Goal: Information Seeking & Learning: Learn about a topic

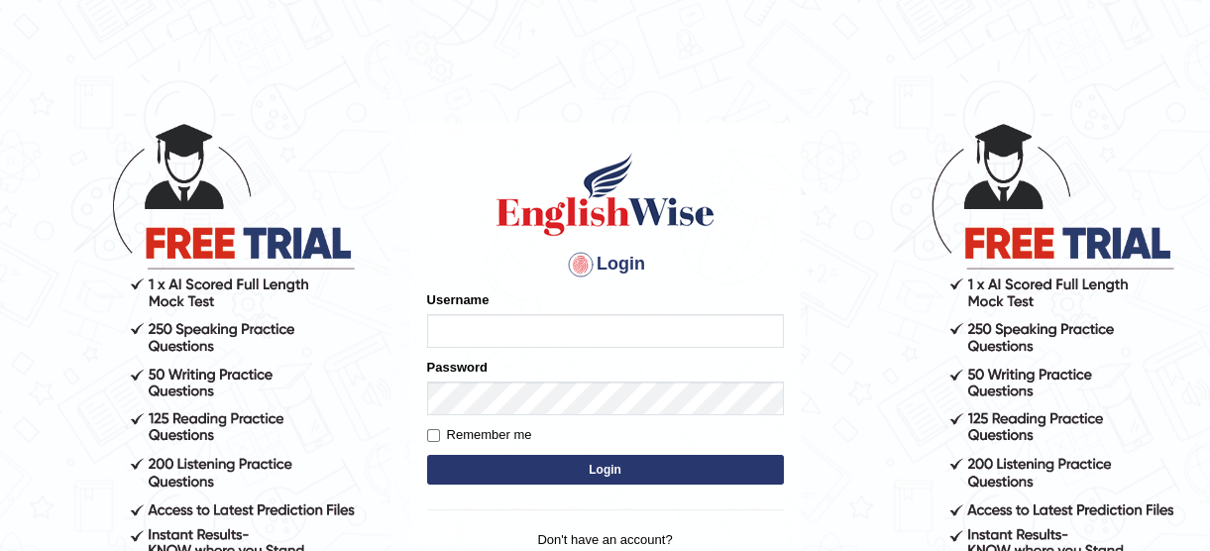
type input "lyn03"
click at [526, 473] on button "Login" at bounding box center [605, 470] width 357 height 30
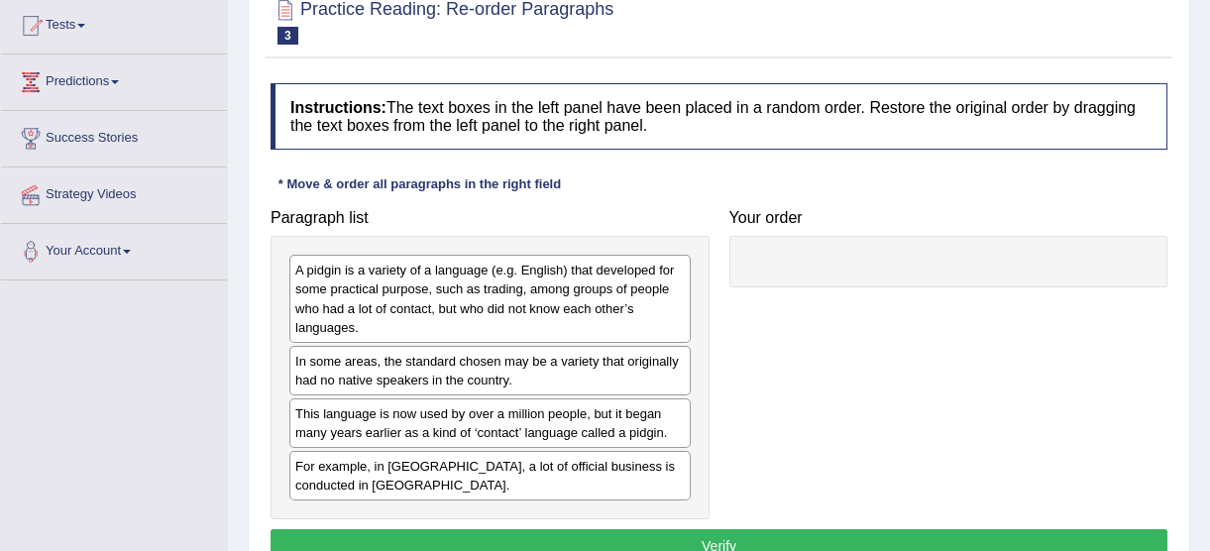
scroll to position [222, 0]
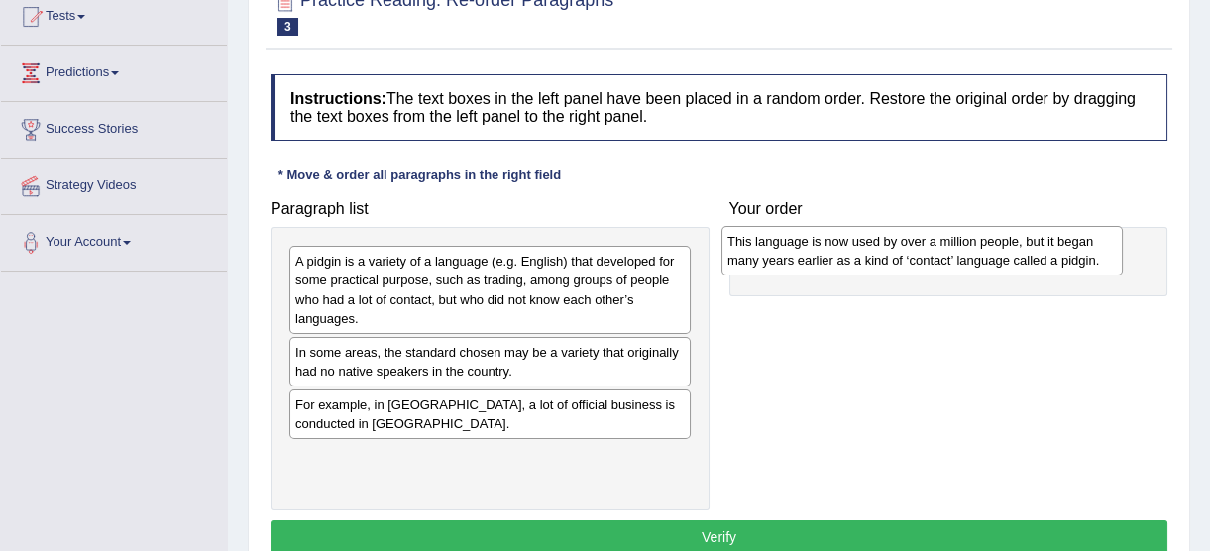
drag, startPoint x: 507, startPoint y: 417, endPoint x: 940, endPoint y: 255, distance: 461.7
click at [940, 255] on div "This language is now used by over a million people, but it began many years ear…" at bounding box center [921, 251] width 401 height 50
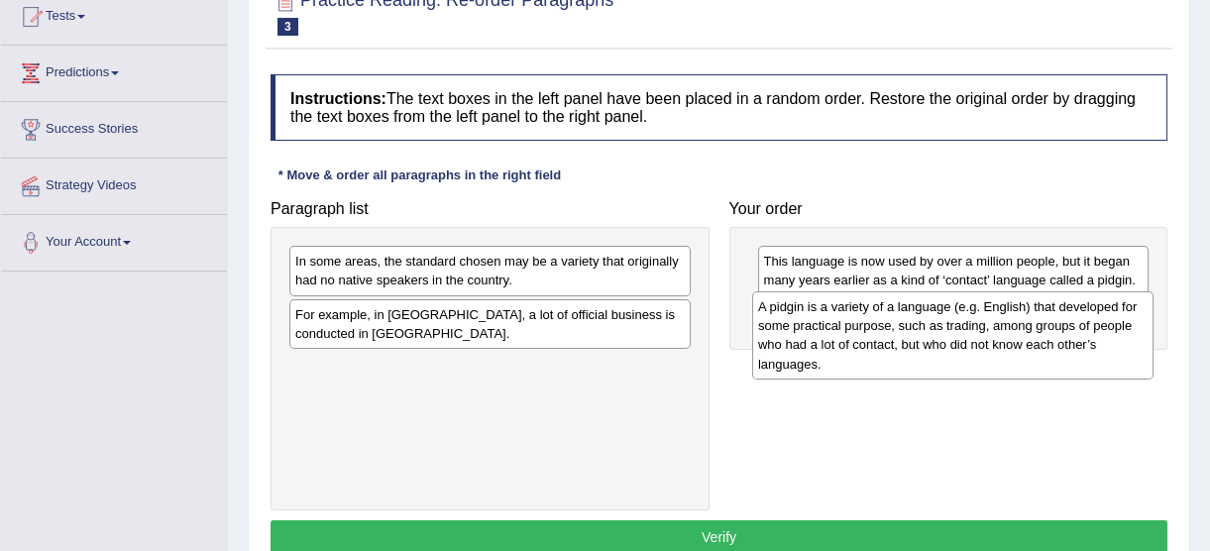
drag, startPoint x: 439, startPoint y: 303, endPoint x: 901, endPoint y: 349, distance: 464.1
click at [901, 349] on div "A pidgin is a variety of a language (e.g. English) that developed for some prac…" at bounding box center [952, 334] width 401 height 87
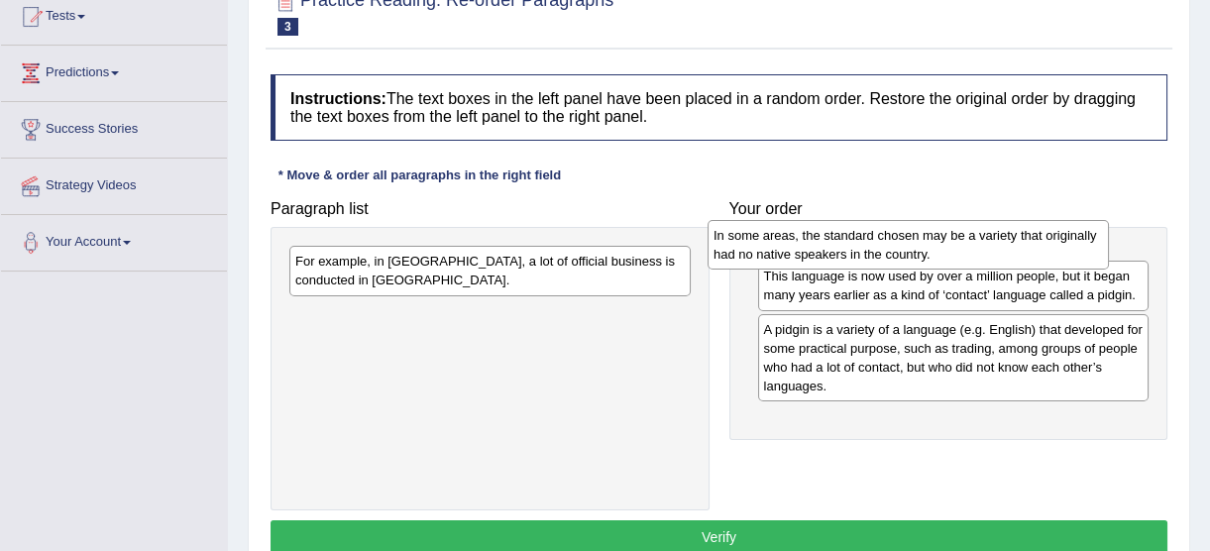
drag, startPoint x: 602, startPoint y: 277, endPoint x: 1024, endPoint y: 253, distance: 422.9
click at [1024, 253] on div "In some areas, the standard chosen may be a variety that originally had no nati…" at bounding box center [908, 245] width 401 height 50
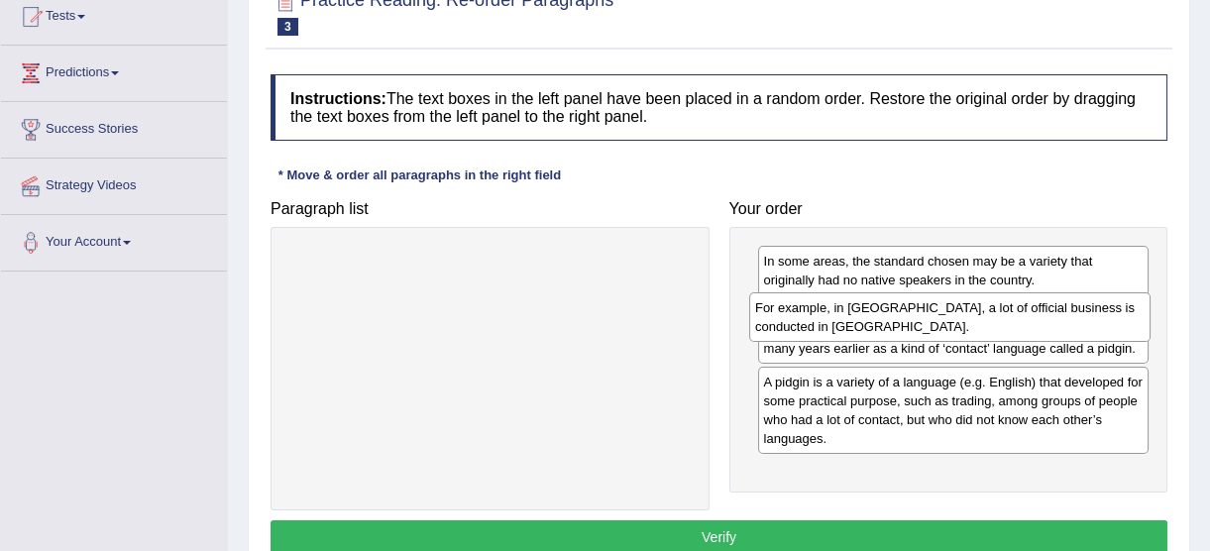
drag, startPoint x: 489, startPoint y: 281, endPoint x: 948, endPoint y: 327, distance: 462.1
click at [948, 327] on div "For example, in Papua New Guinea, a lot of official business is conducted in To…" at bounding box center [949, 317] width 401 height 50
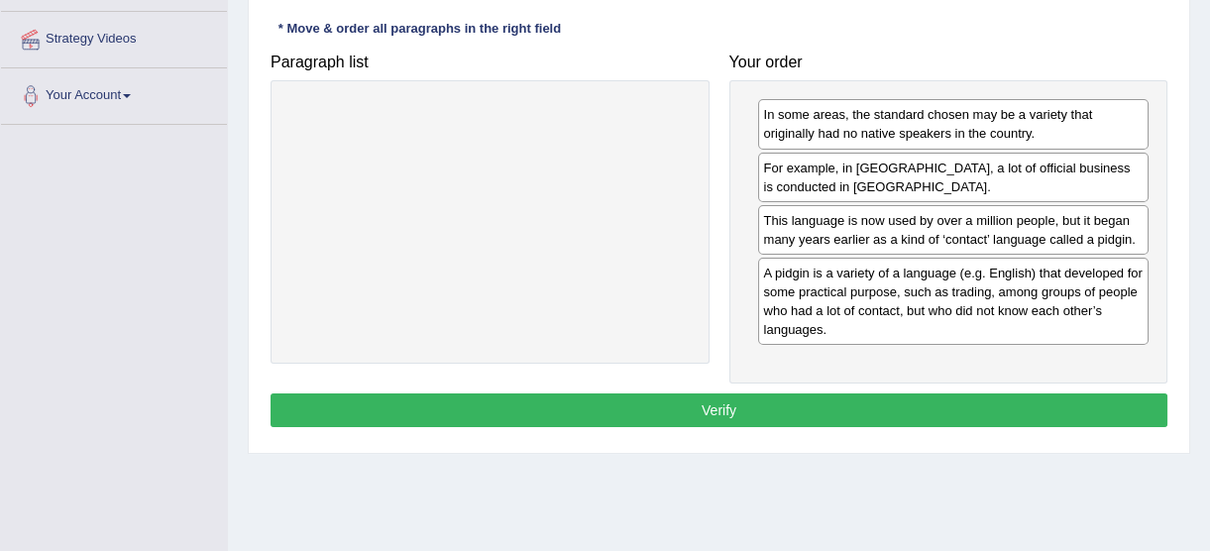
scroll to position [416, 0]
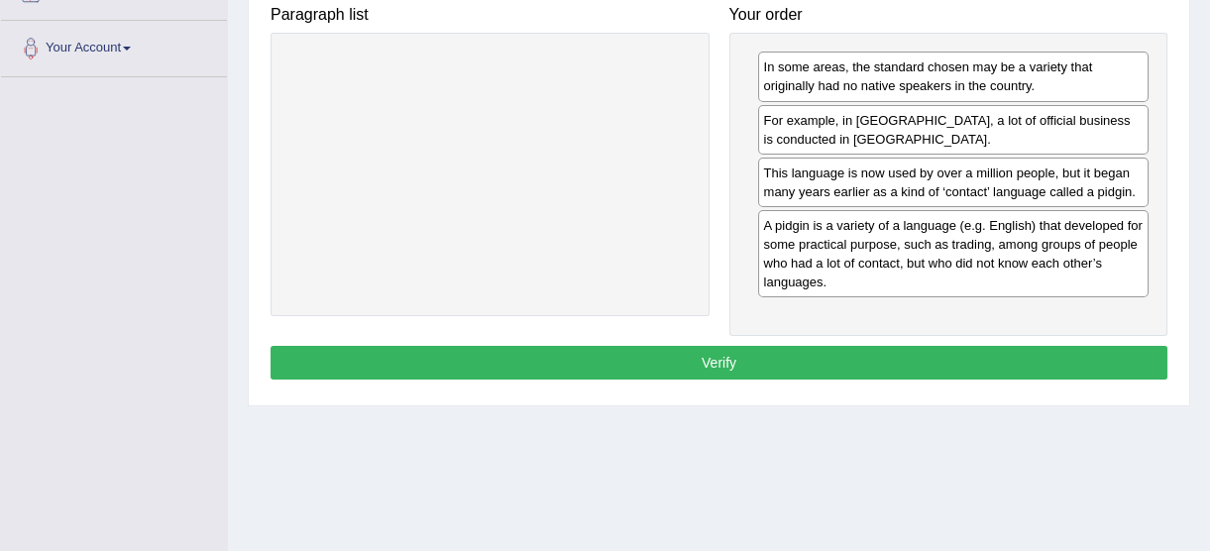
click at [976, 370] on button "Verify" at bounding box center [719, 363] width 897 height 34
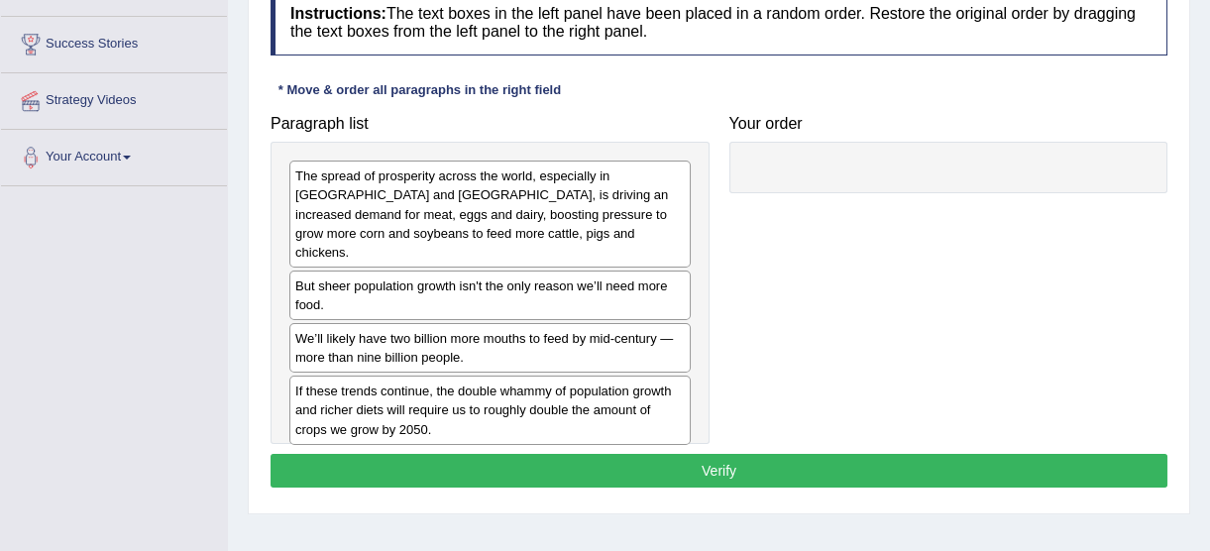
scroll to position [314, 0]
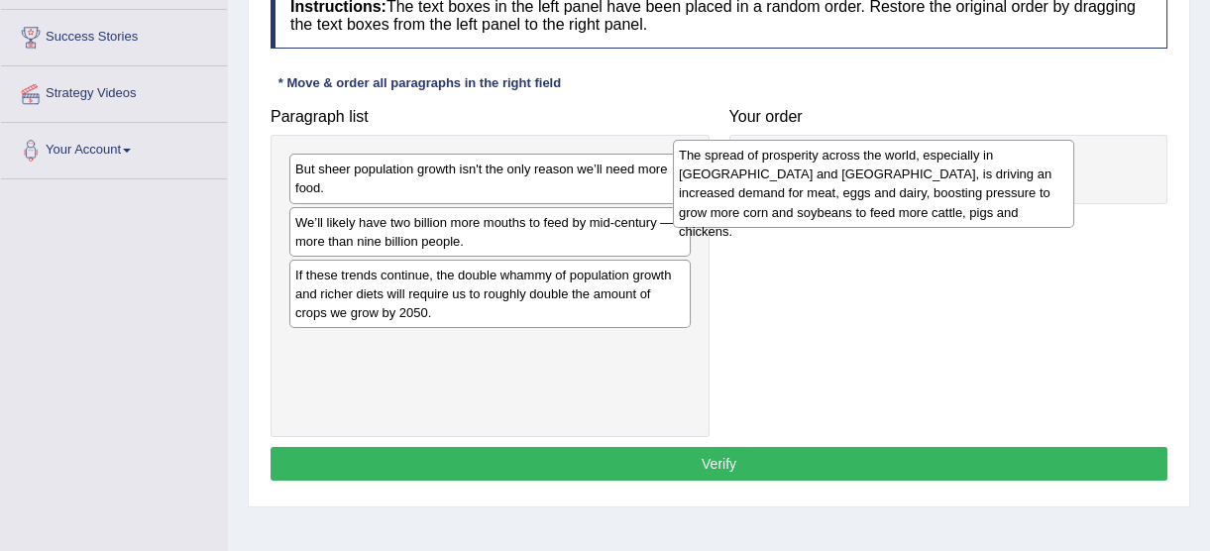
drag, startPoint x: 569, startPoint y: 189, endPoint x: 955, endPoint y: 177, distance: 386.7
click at [955, 177] on div "The spread of prosperity across the world, especially in India and China, is dr…" at bounding box center [873, 183] width 401 height 87
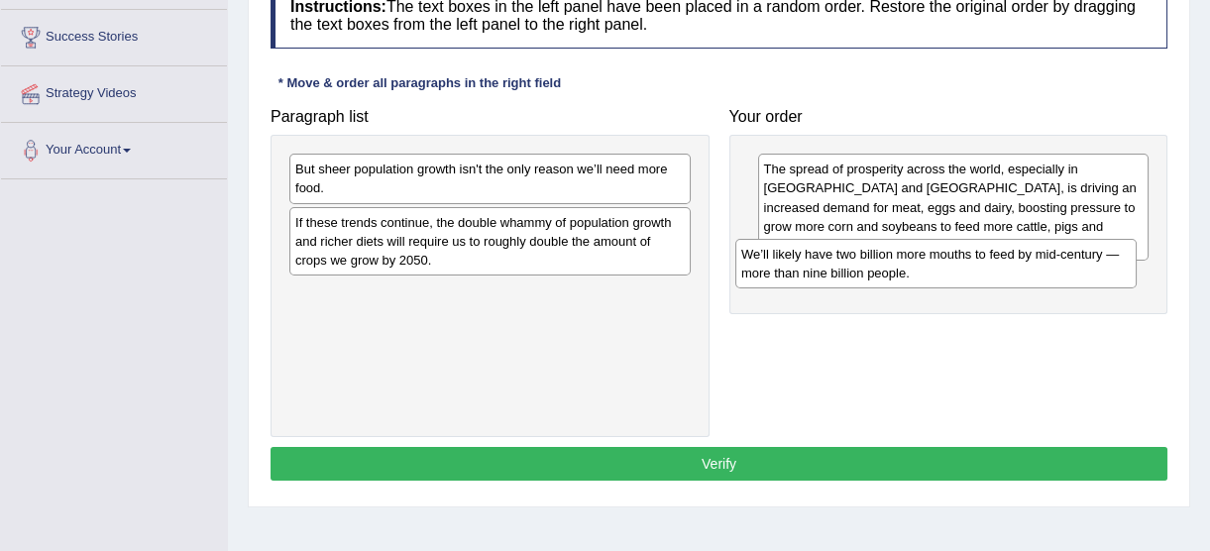
drag, startPoint x: 503, startPoint y: 231, endPoint x: 949, endPoint y: 264, distance: 447.2
click at [949, 264] on div "We’ll likely have two billion more mouths to feed by mid-century — more than ni…" at bounding box center [935, 264] width 401 height 50
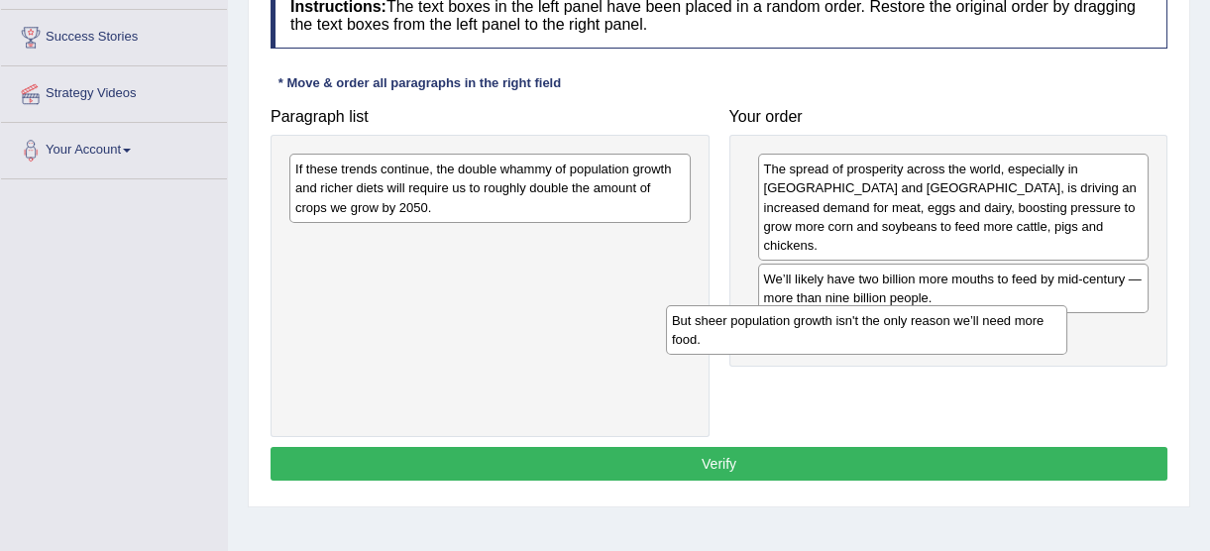
drag, startPoint x: 551, startPoint y: 178, endPoint x: 928, endPoint y: 330, distance: 406.0
click at [928, 330] on div "But sheer population growth isn't the only reason we’ll need more food." at bounding box center [866, 330] width 401 height 50
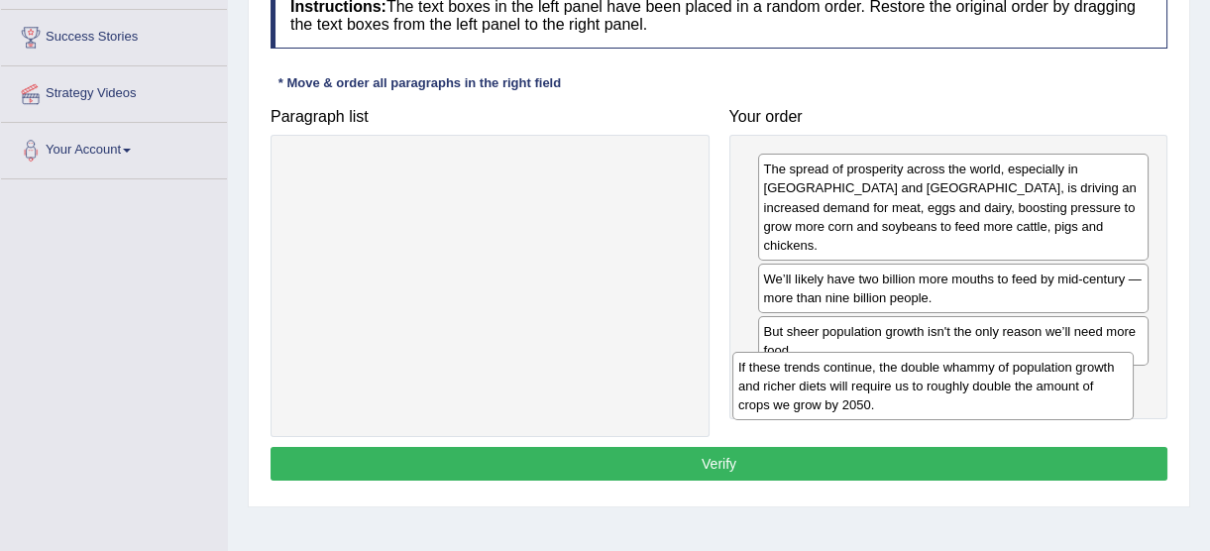
drag, startPoint x: 461, startPoint y: 196, endPoint x: 904, endPoint y: 394, distance: 485.3
click at [904, 394] on div "If these trends continue, the double whammy of population growth and richer die…" at bounding box center [932, 386] width 401 height 68
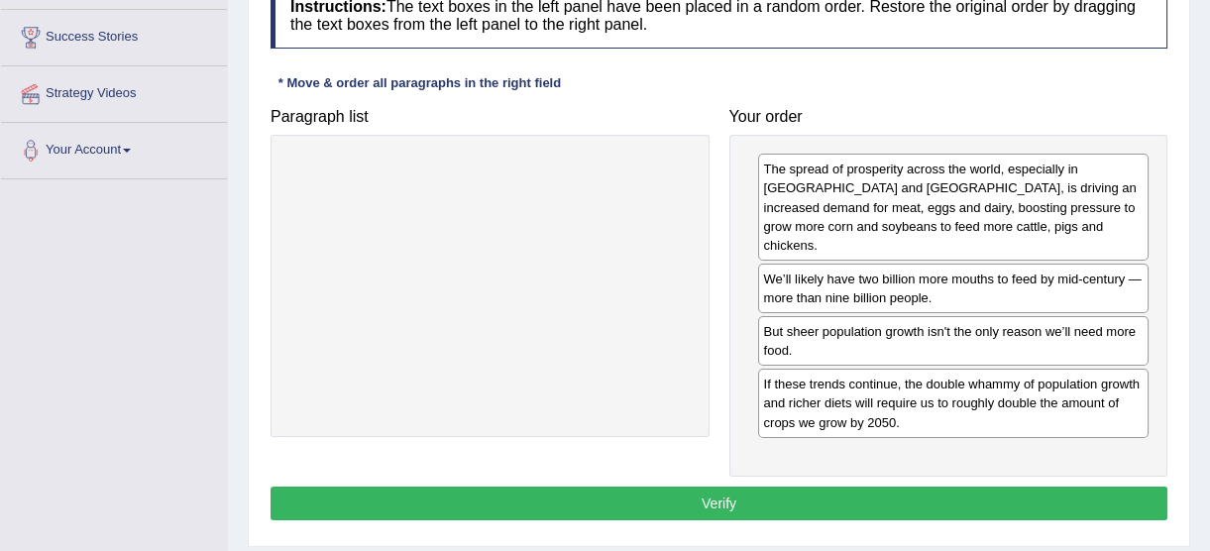
click at [850, 492] on button "Verify" at bounding box center [719, 504] width 897 height 34
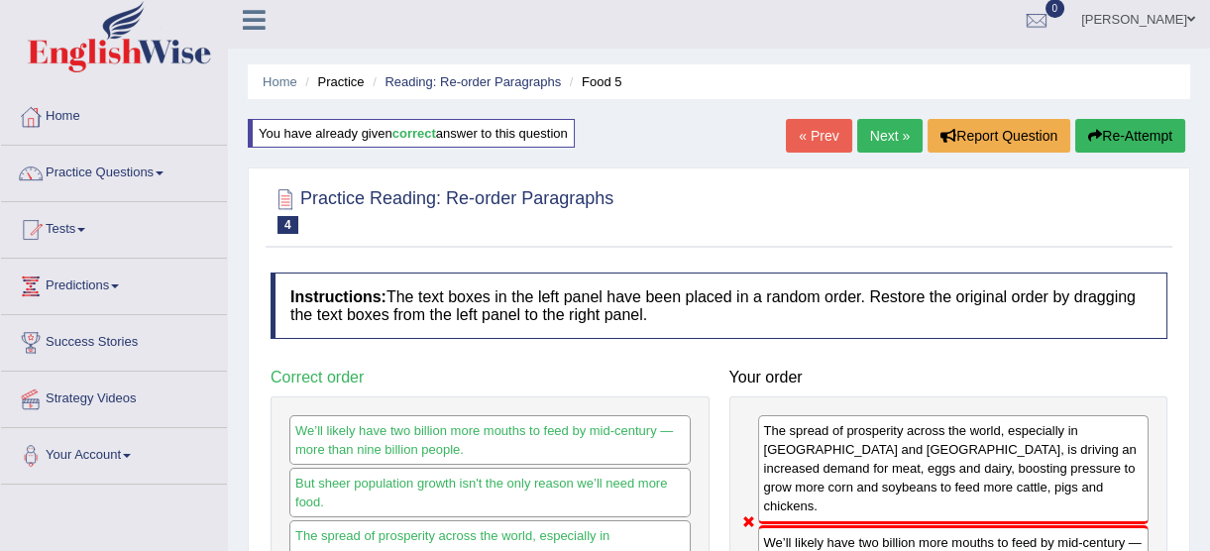
scroll to position [0, 0]
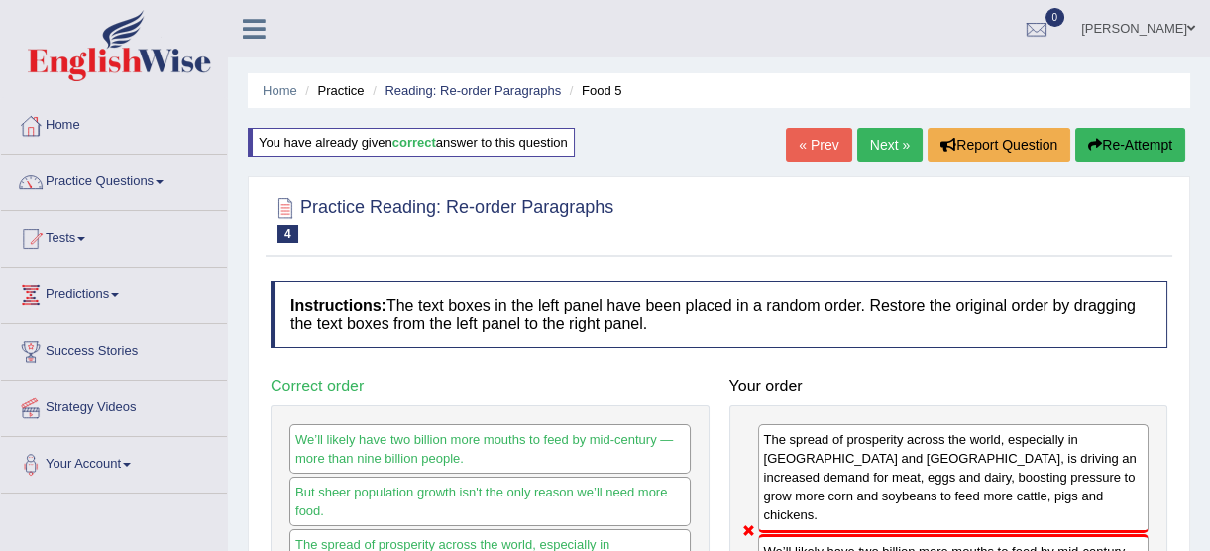
click at [1139, 157] on button "Re-Attempt" at bounding box center [1130, 145] width 110 height 34
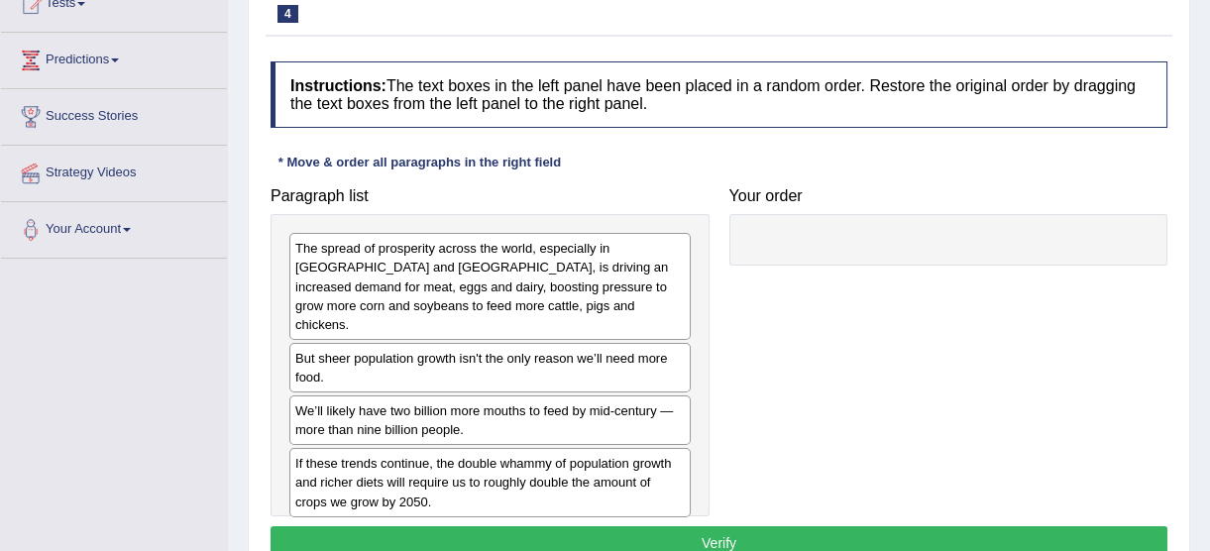
scroll to position [237, 0]
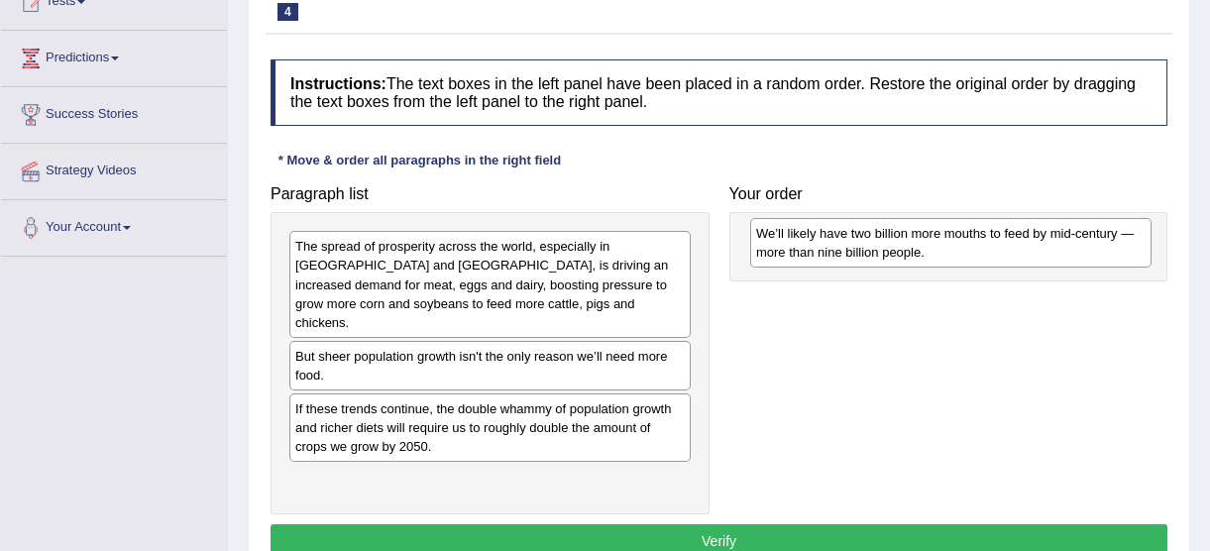
drag, startPoint x: 559, startPoint y: 394, endPoint x: 1014, endPoint y: 235, distance: 482.1
click at [1014, 235] on div "We’ll likely have two billion more mouths to feed by mid-century — more than ni…" at bounding box center [950, 243] width 401 height 50
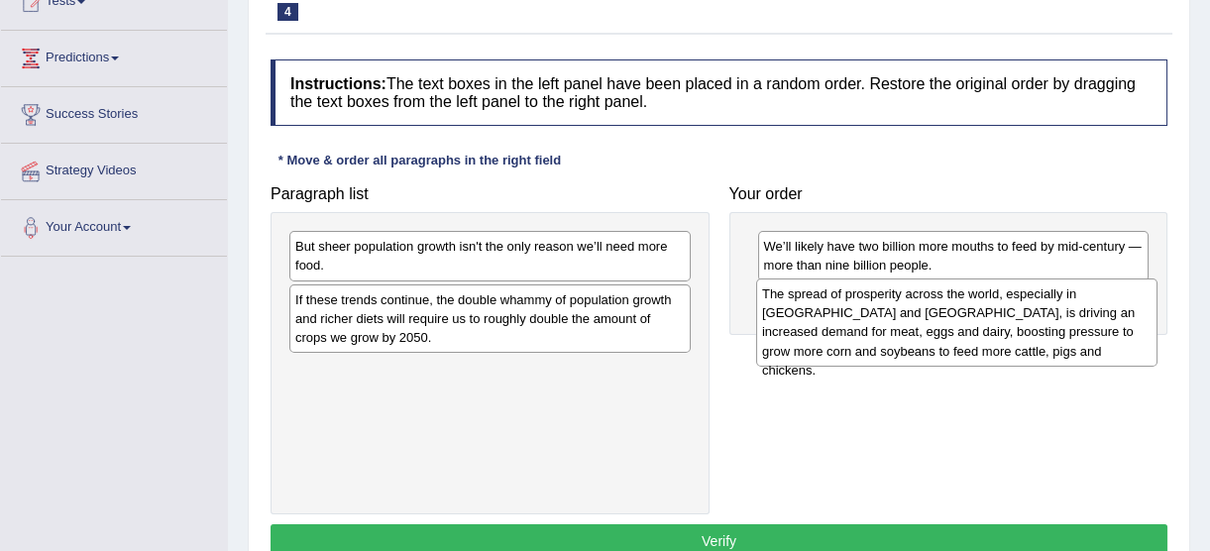
drag, startPoint x: 535, startPoint y: 288, endPoint x: 1002, endPoint y: 336, distance: 469.2
click at [1002, 336] on div "The spread of prosperity across the world, especially in [GEOGRAPHIC_DATA] and …" at bounding box center [956, 321] width 401 height 87
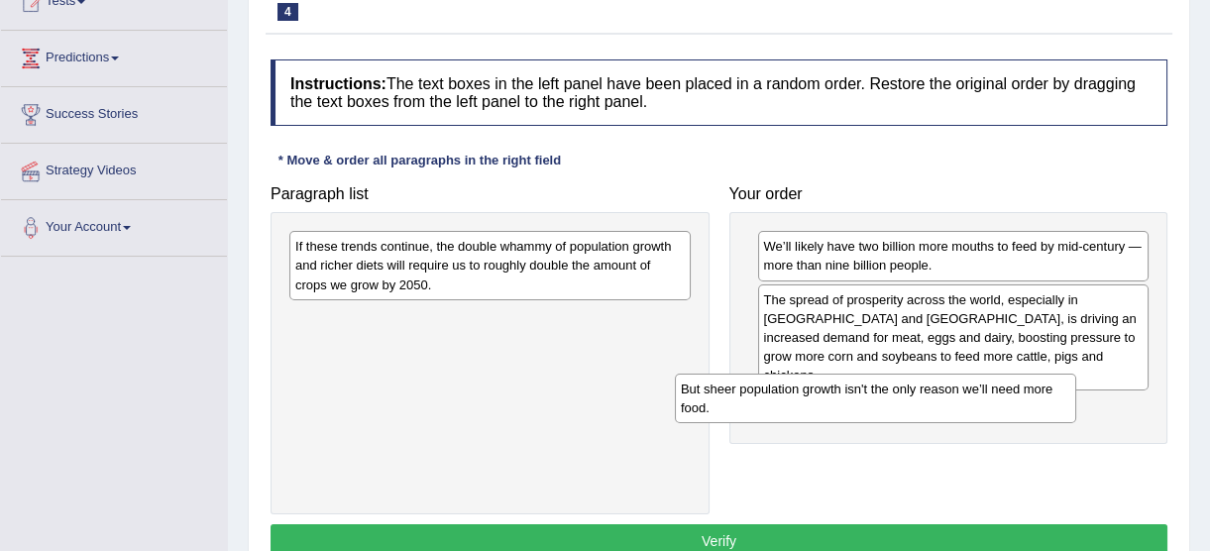
drag, startPoint x: 601, startPoint y: 256, endPoint x: 986, endPoint y: 398, distance: 411.1
click at [986, 398] on div "But sheer population growth isn't the only reason we’ll need more food." at bounding box center [875, 399] width 401 height 50
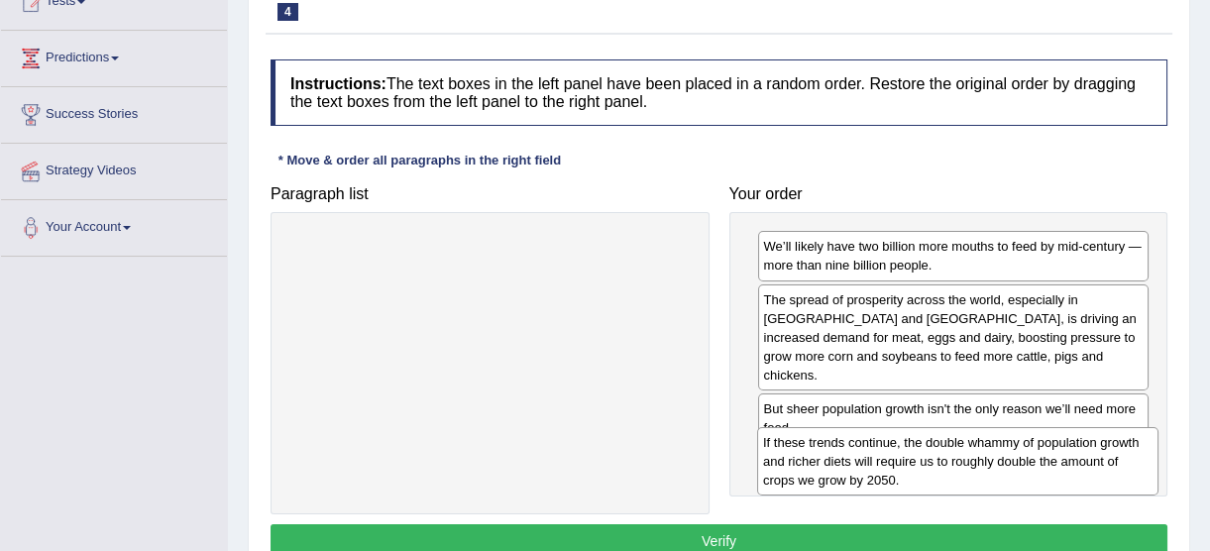
drag, startPoint x: 553, startPoint y: 268, endPoint x: 1025, endPoint y: 463, distance: 510.5
click at [1025, 463] on div "If these trends continue, the double whammy of population growth and richer die…" at bounding box center [957, 461] width 401 height 68
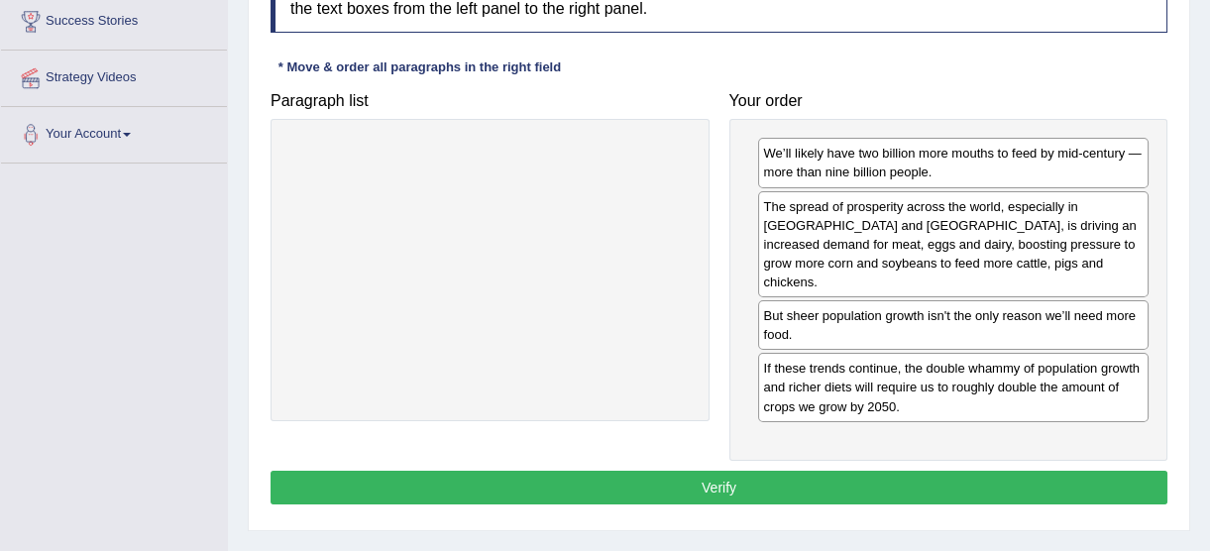
scroll to position [342, 0]
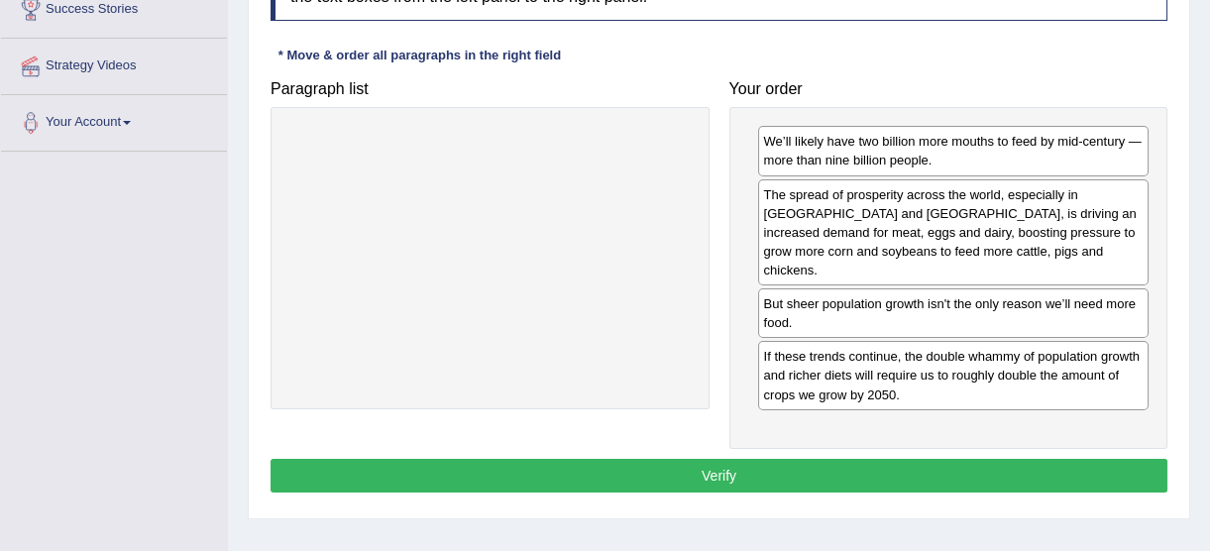
click at [797, 459] on button "Verify" at bounding box center [719, 476] width 897 height 34
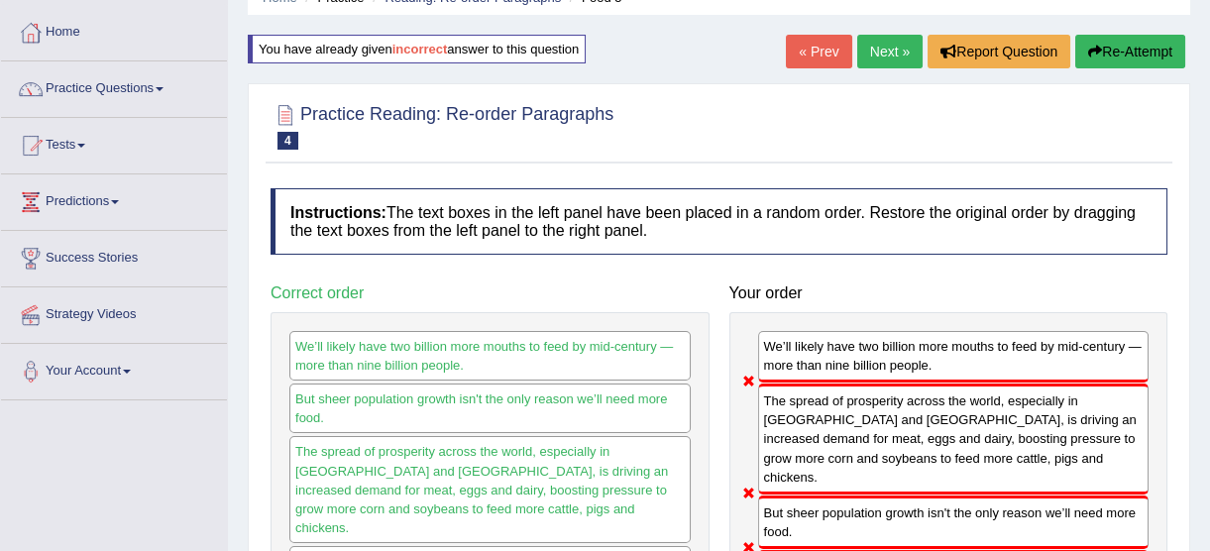
scroll to position [91, 0]
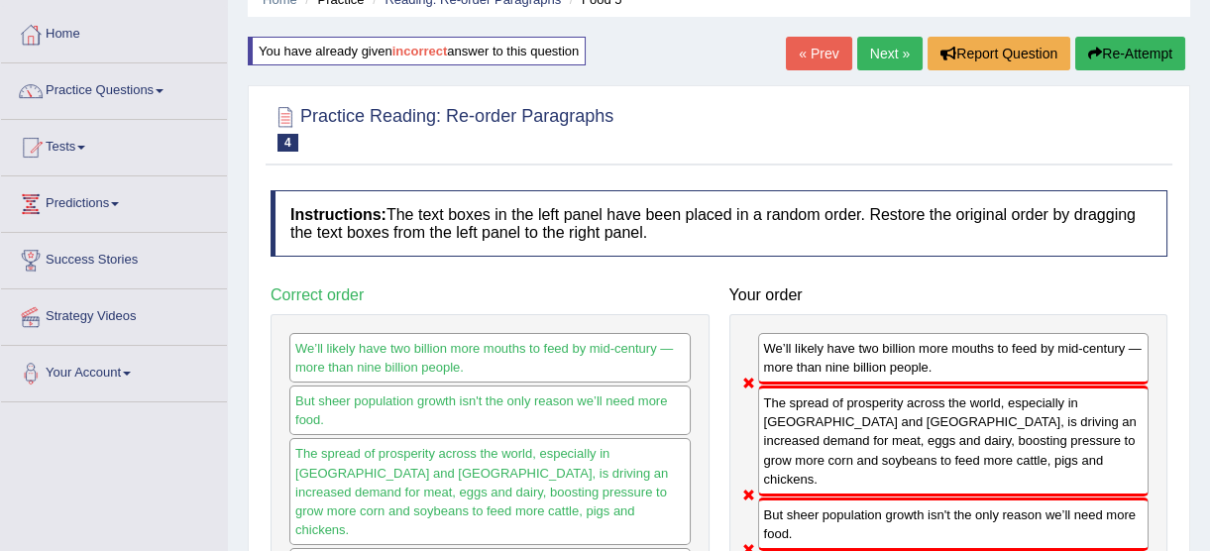
click at [1123, 51] on button "Re-Attempt" at bounding box center [1130, 54] width 110 height 34
